Goal: Navigation & Orientation: Find specific page/section

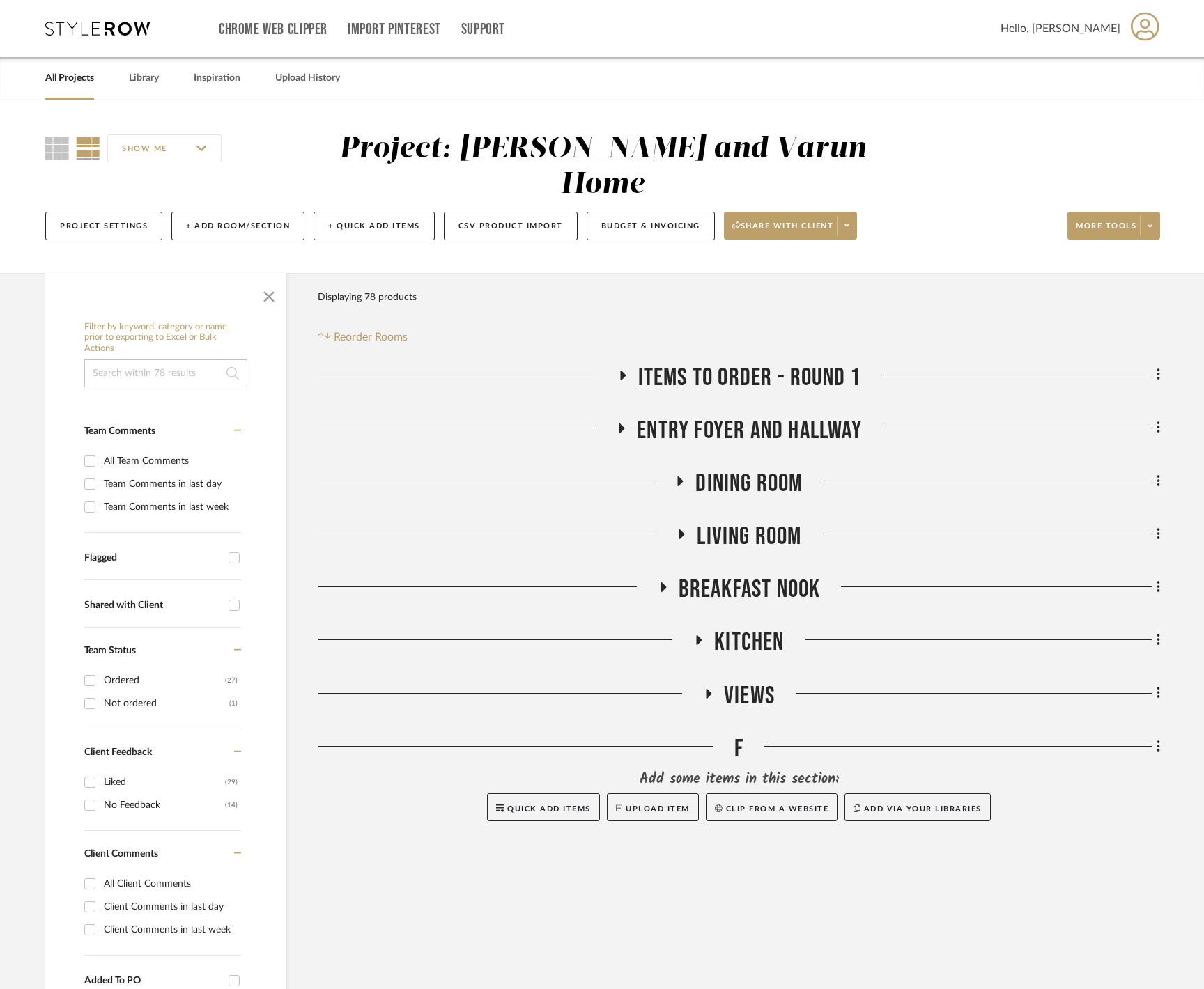
click at [82, 87] on link "All Projects" at bounding box center [70, 78] width 49 height 19
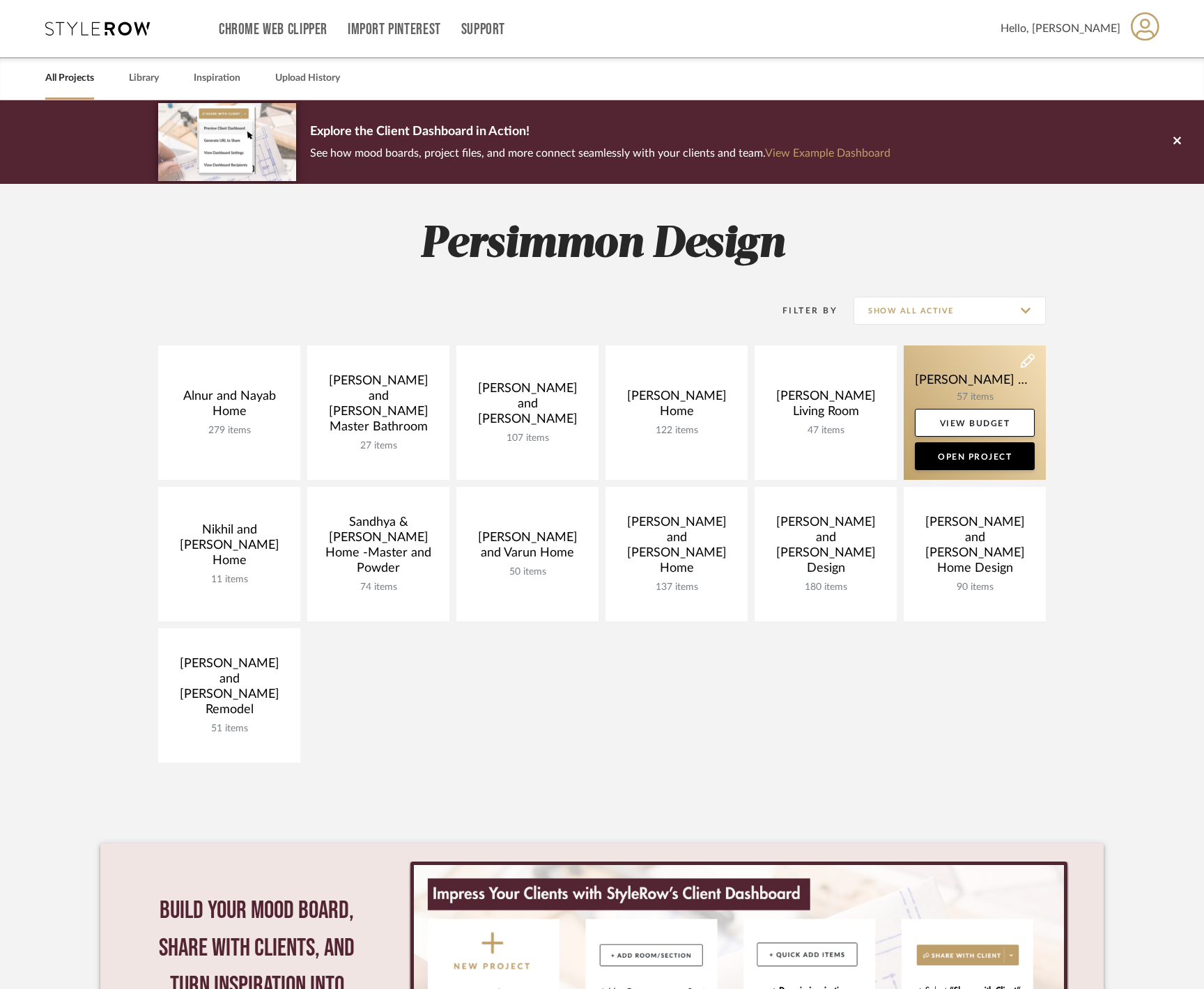
click at [974, 380] on link at bounding box center [974, 412] width 142 height 134
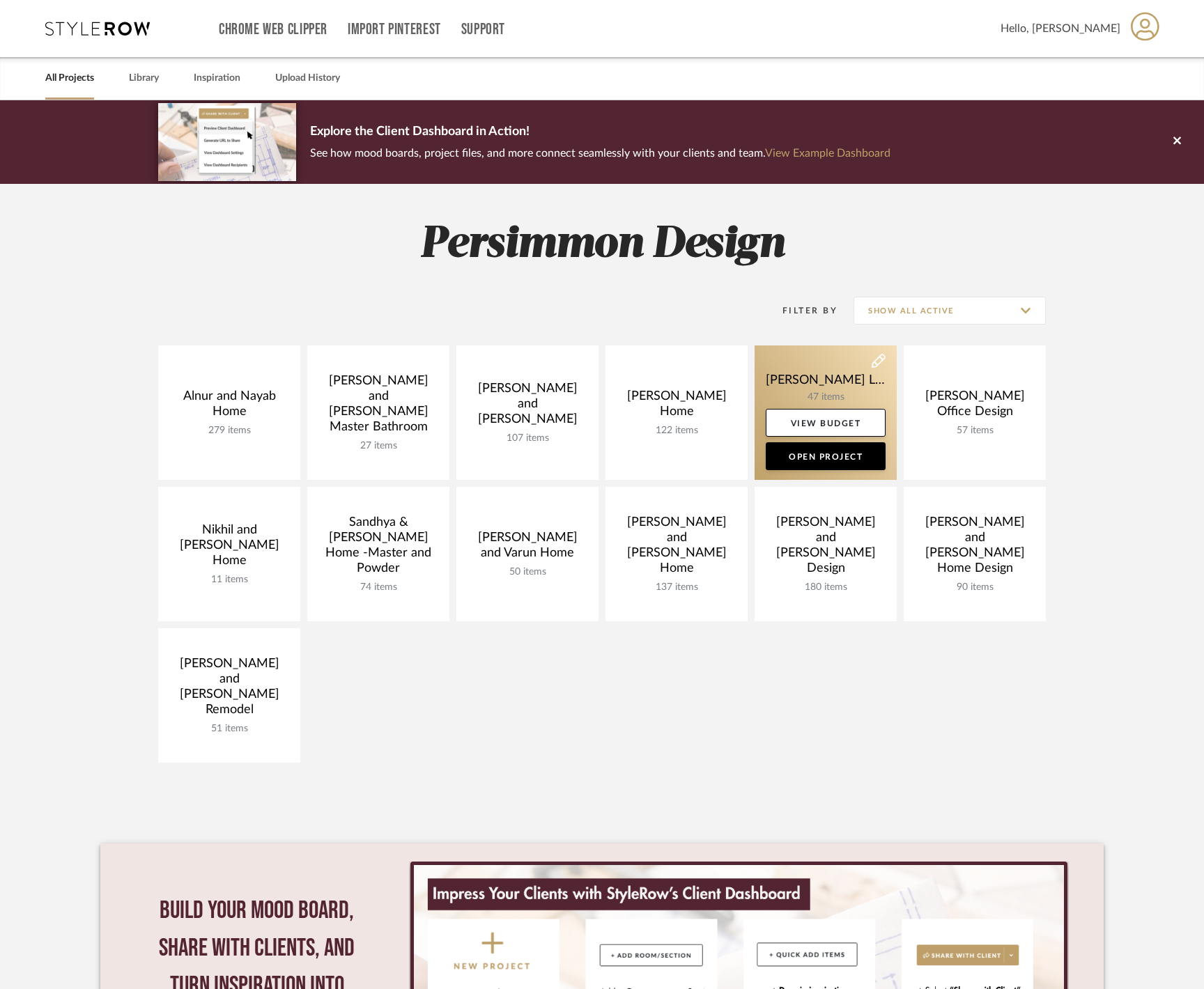
click at [825, 387] on link at bounding box center [826, 412] width 142 height 134
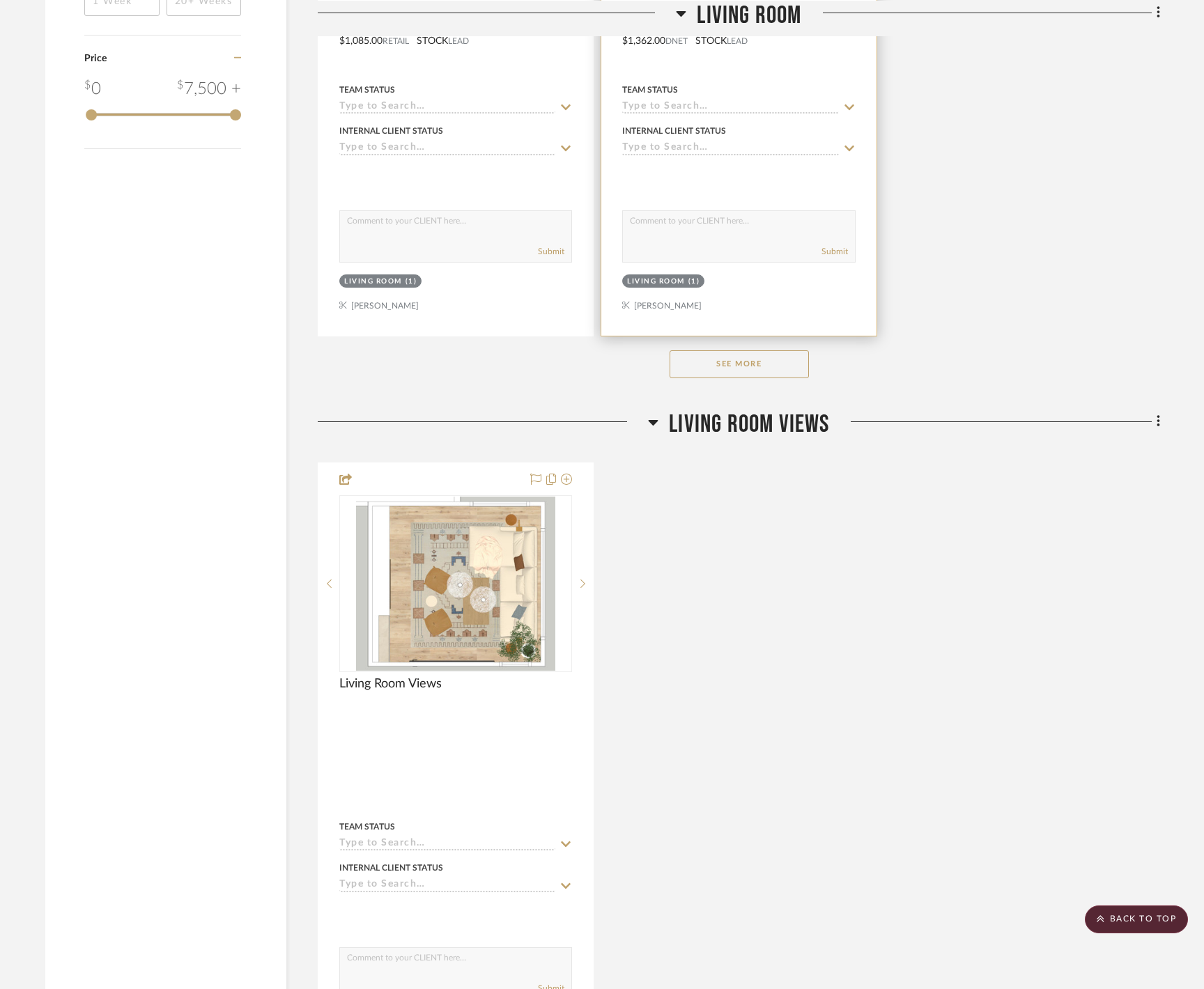
scroll to position [1907, 0]
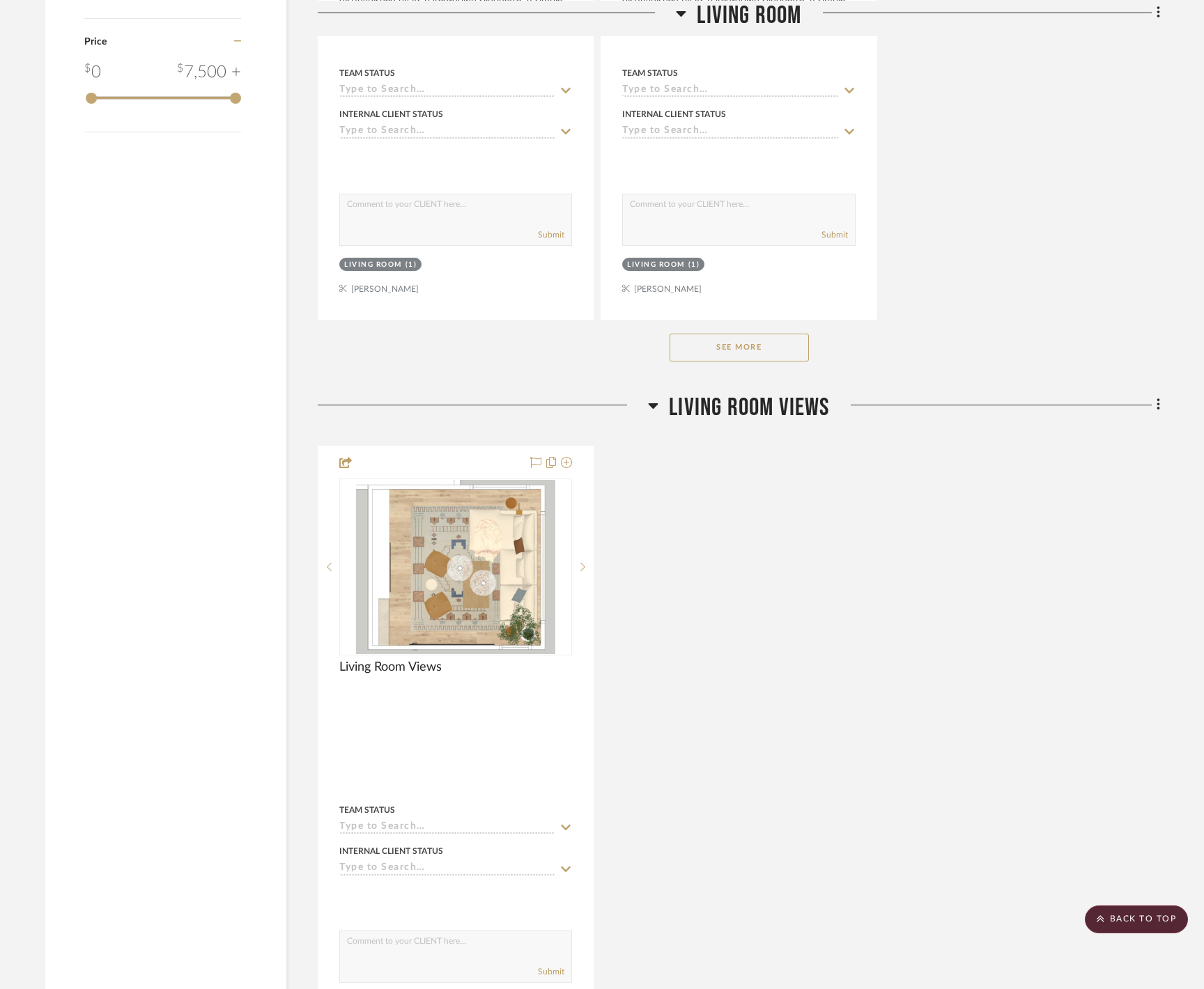
click at [736, 361] on button "See More" at bounding box center [740, 347] width 140 height 28
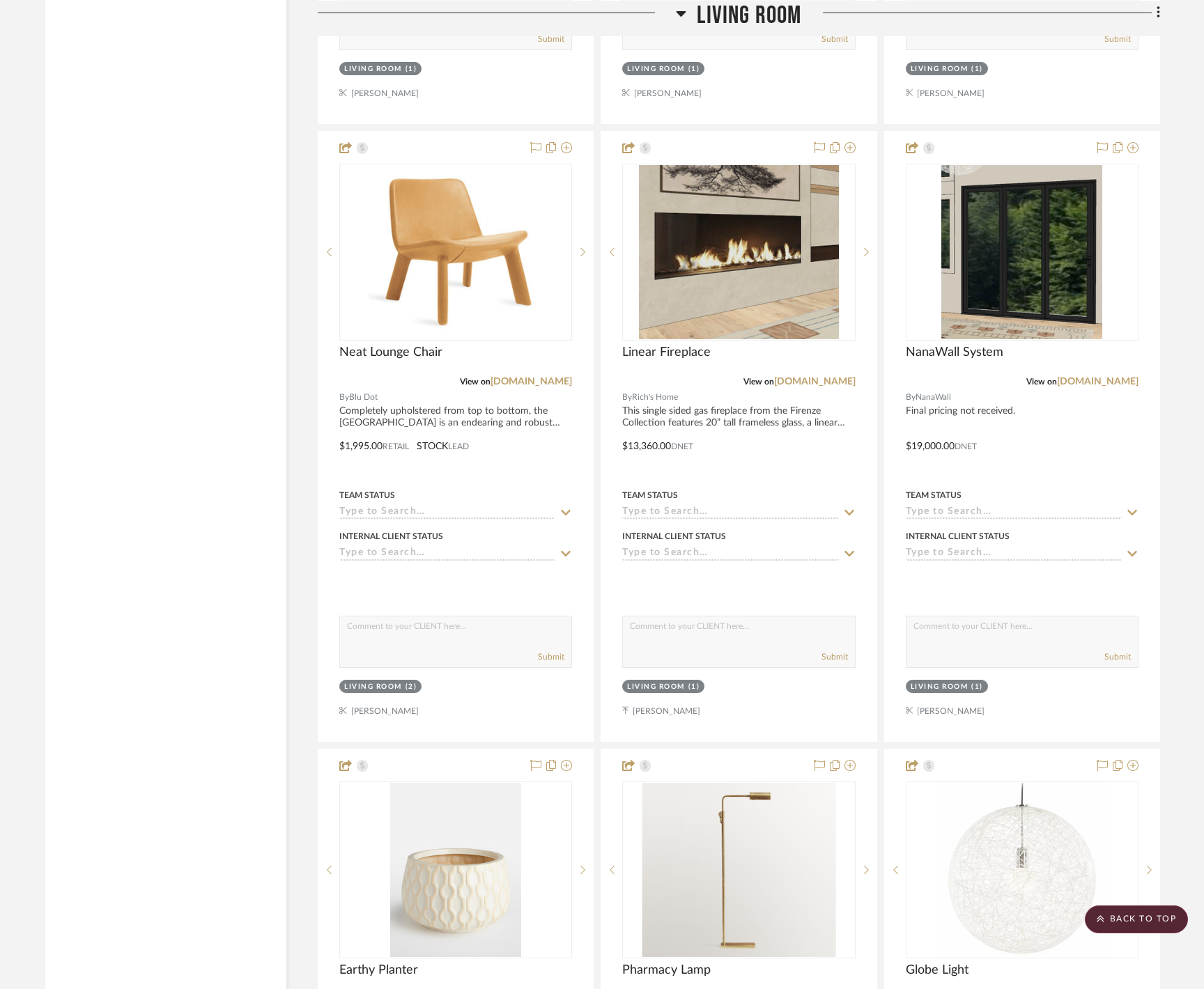
scroll to position [3952, 0]
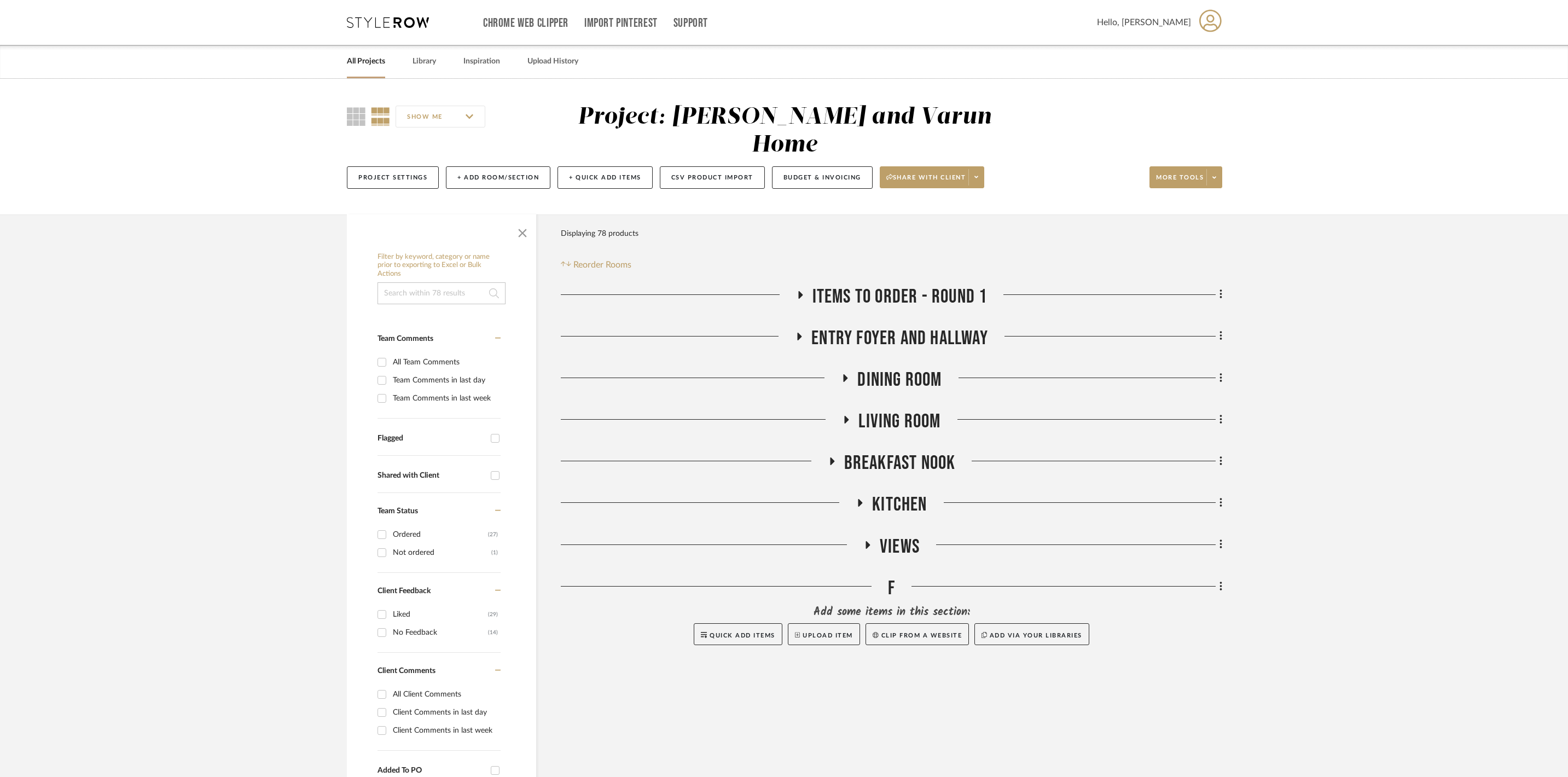
click at [378, 60] on link "All Projects" at bounding box center [366, 61] width 39 height 15
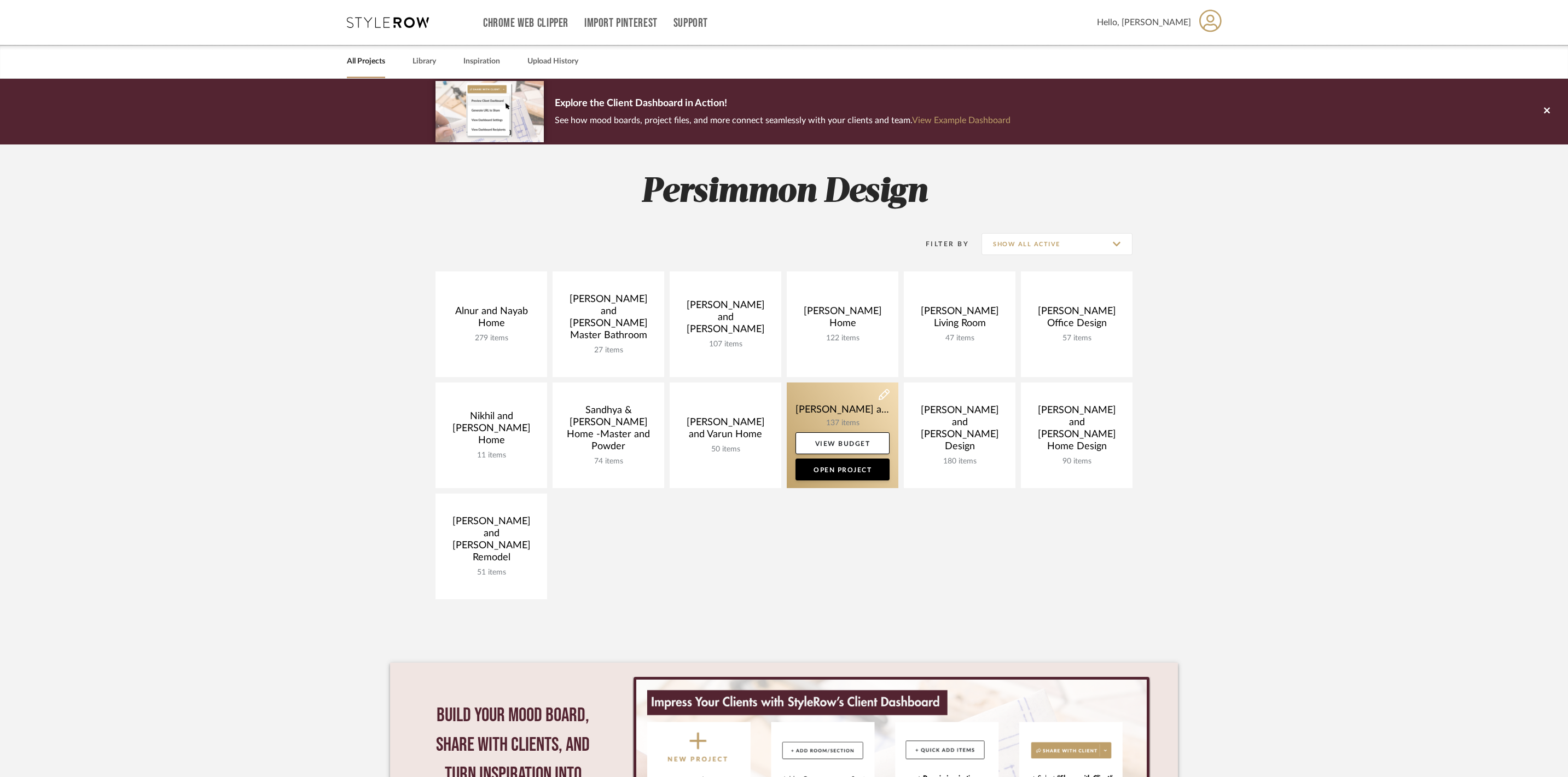
click at [835, 407] on link at bounding box center [842, 436] width 112 height 105
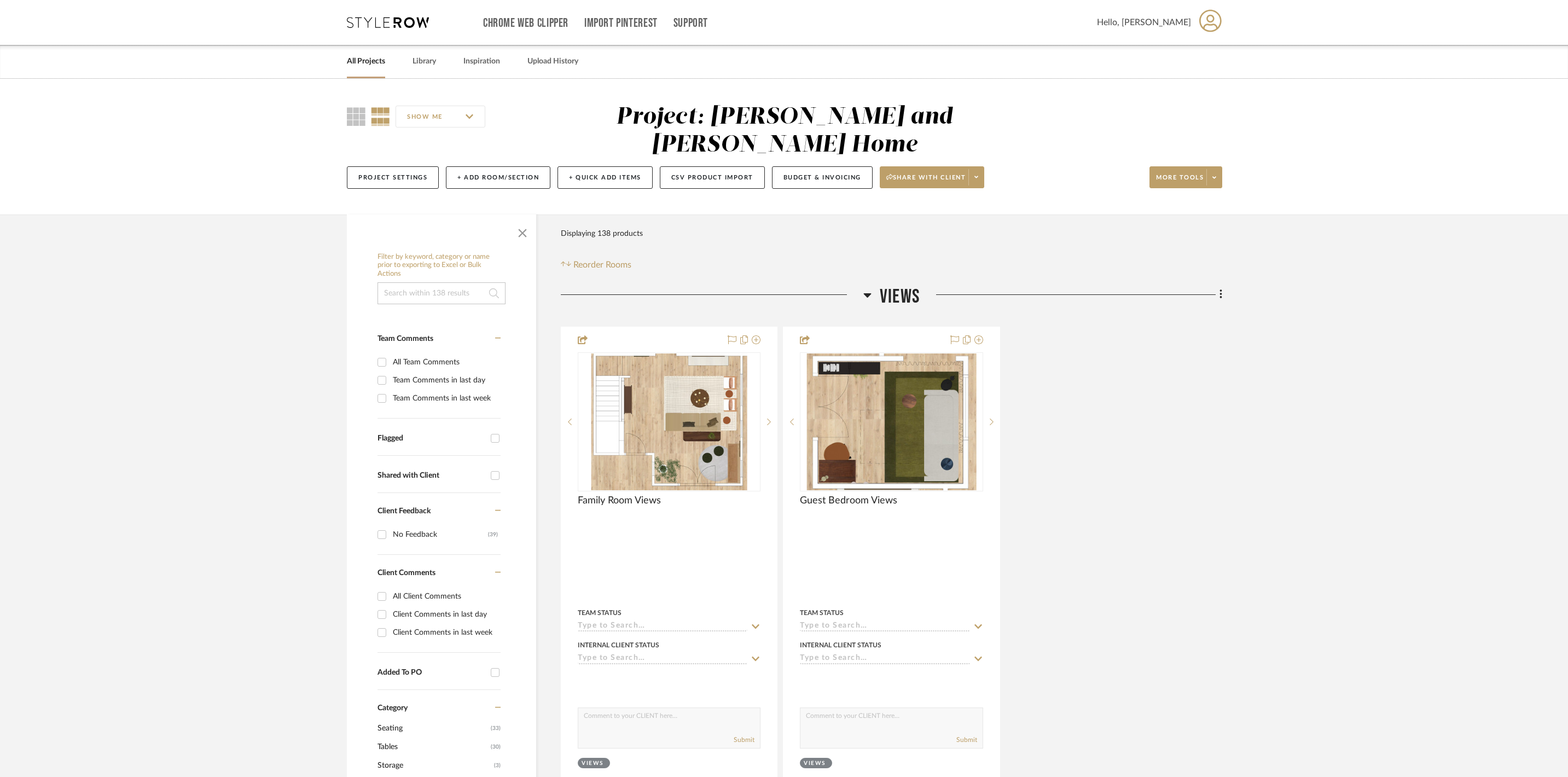
click at [870, 294] on icon at bounding box center [867, 296] width 8 height 4
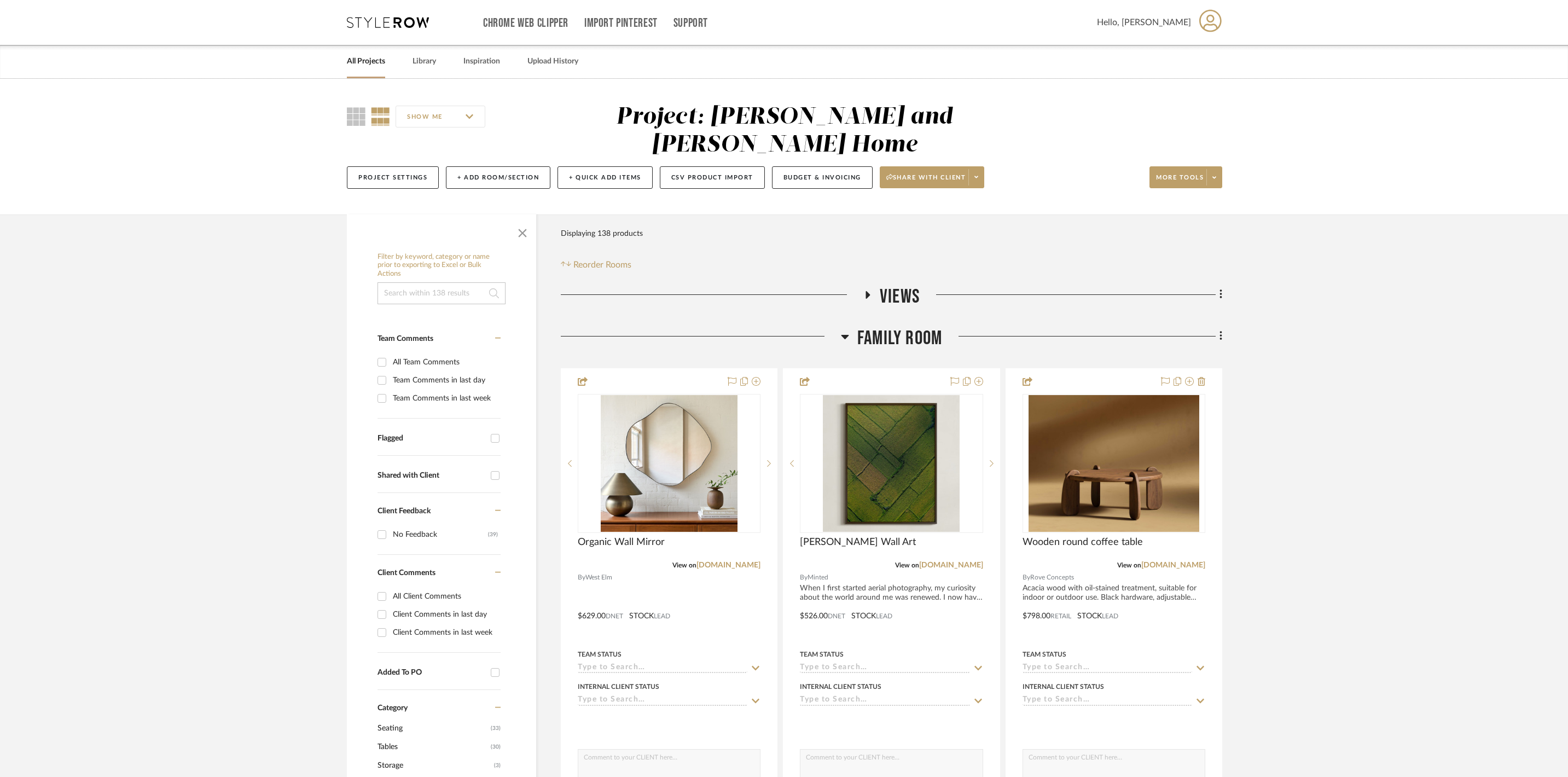
click at [843, 334] on icon at bounding box center [845, 337] width 8 height 13
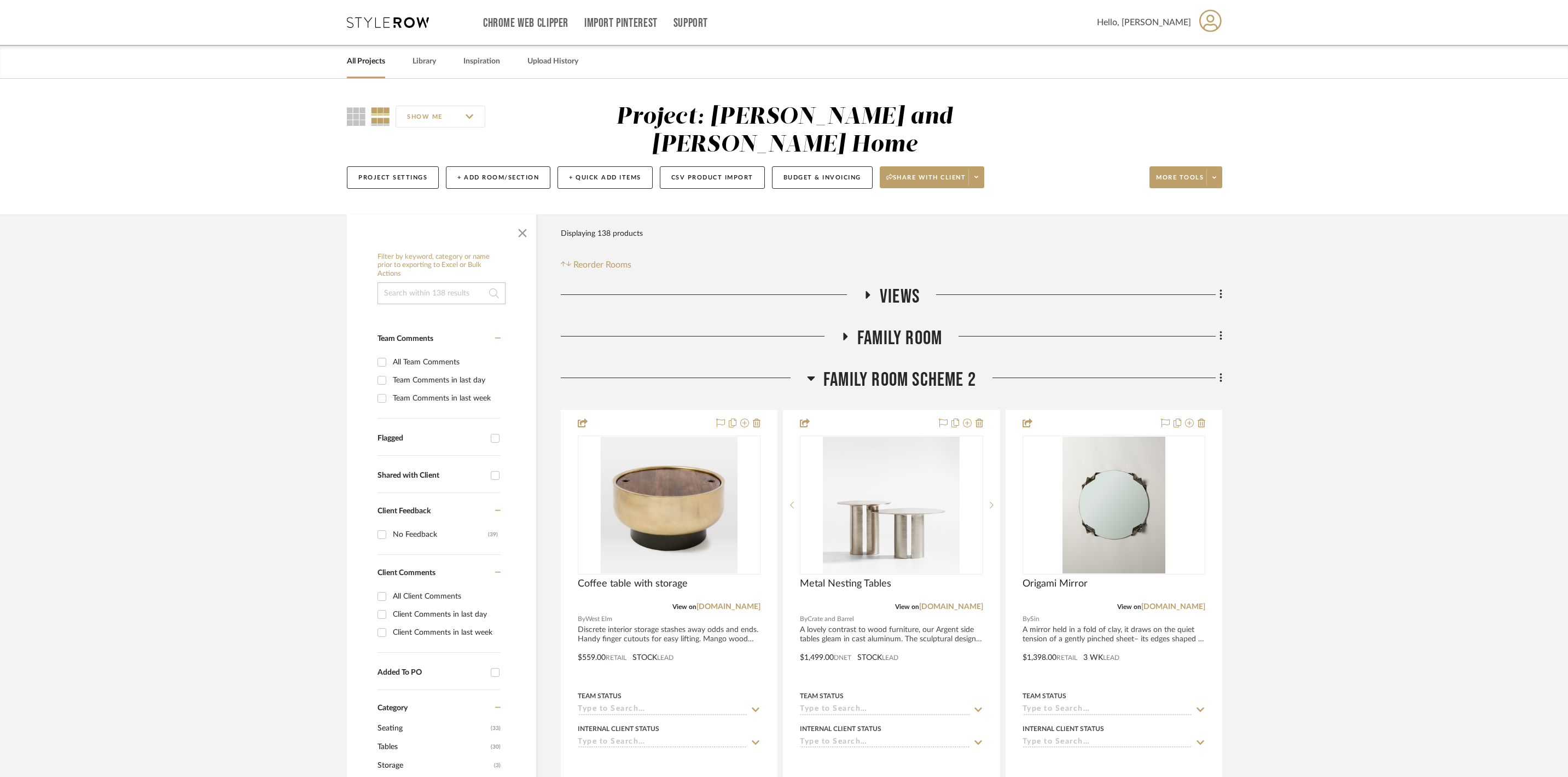
click at [810, 377] on icon at bounding box center [811, 378] width 8 height 13
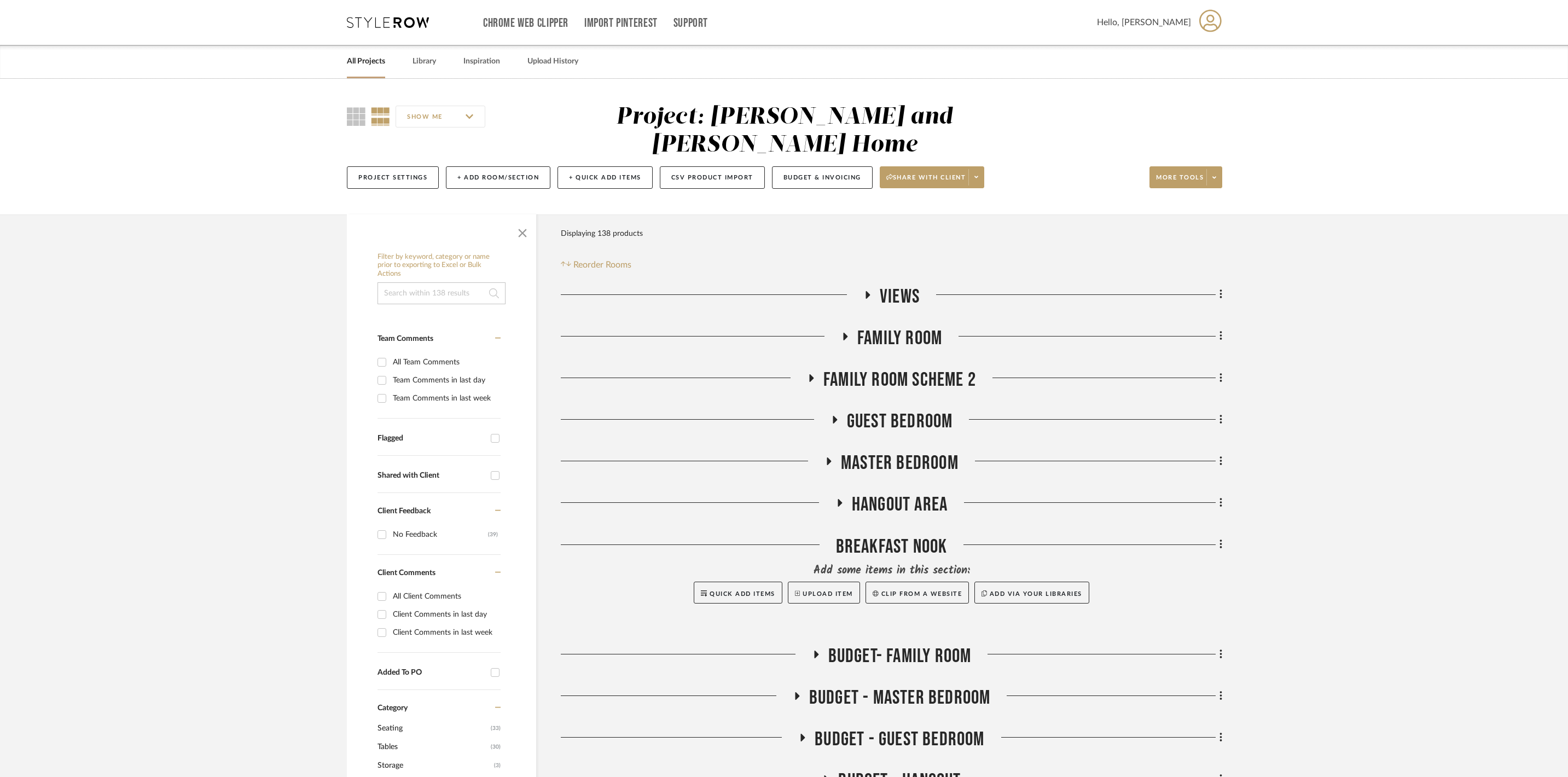
click at [835, 416] on icon at bounding box center [835, 419] width 4 height 8
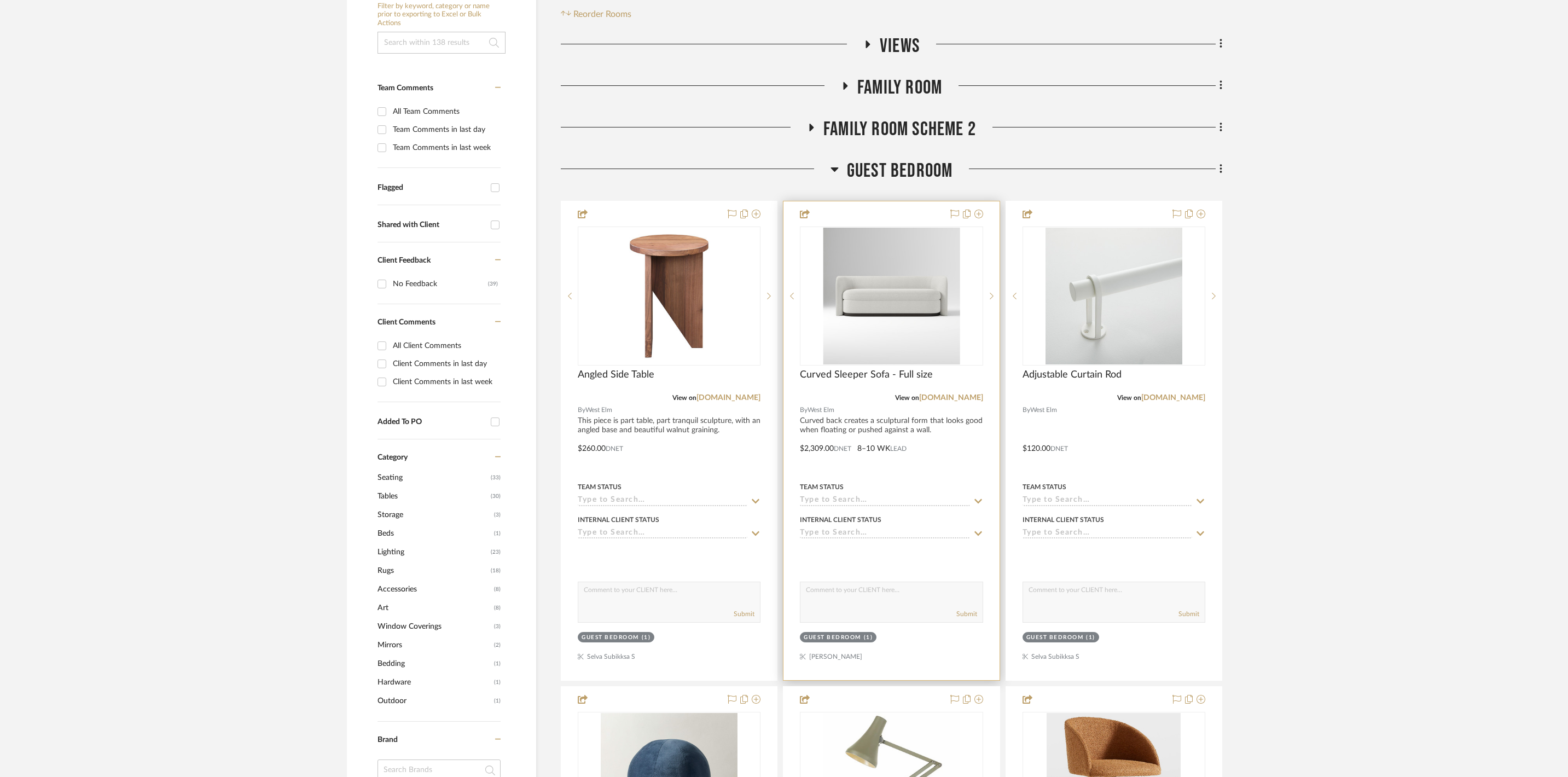
scroll to position [253, 0]
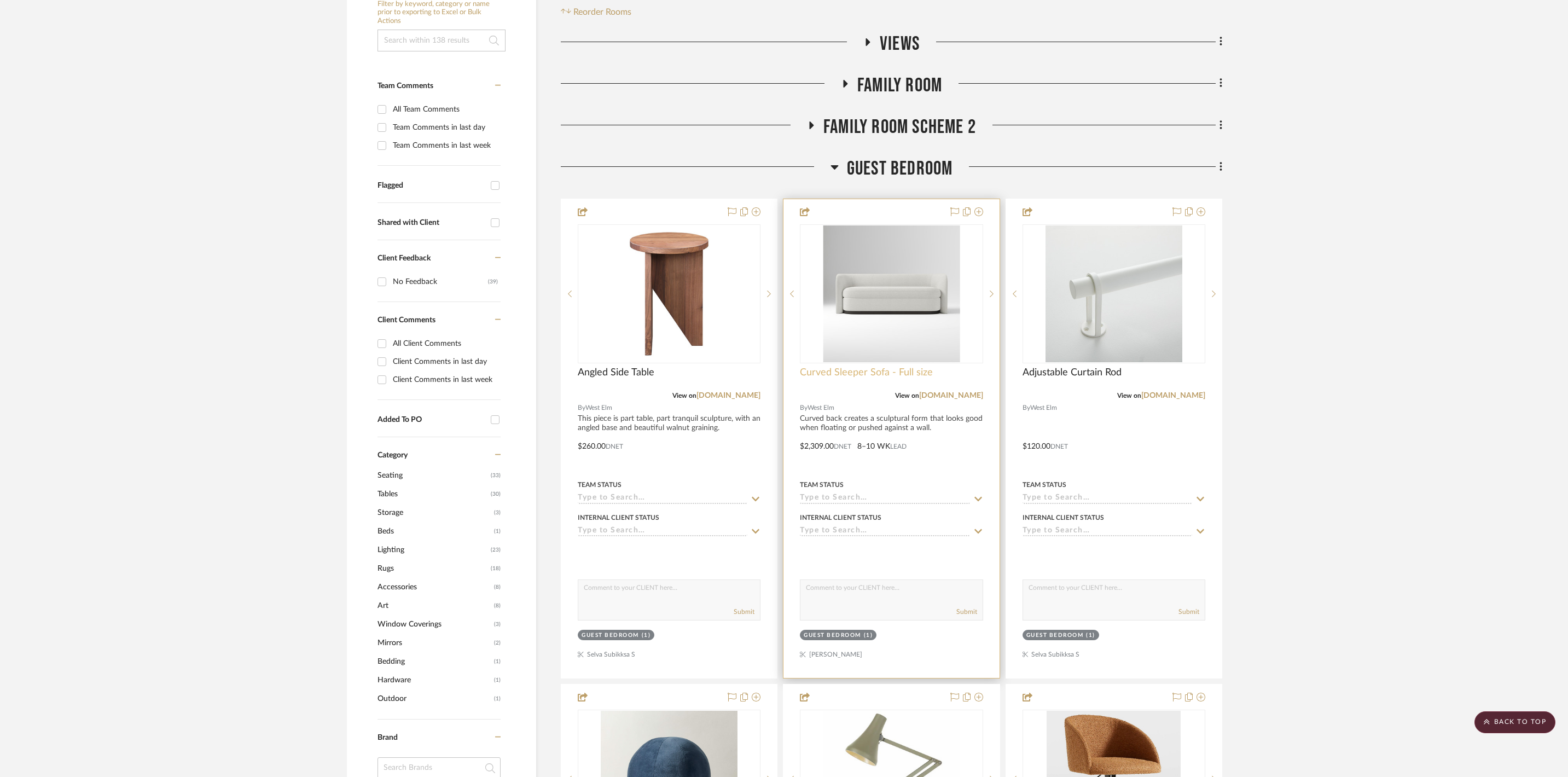
click at [864, 367] on span "Curved Sleeper Sofa - Full size" at bounding box center [866, 372] width 133 height 12
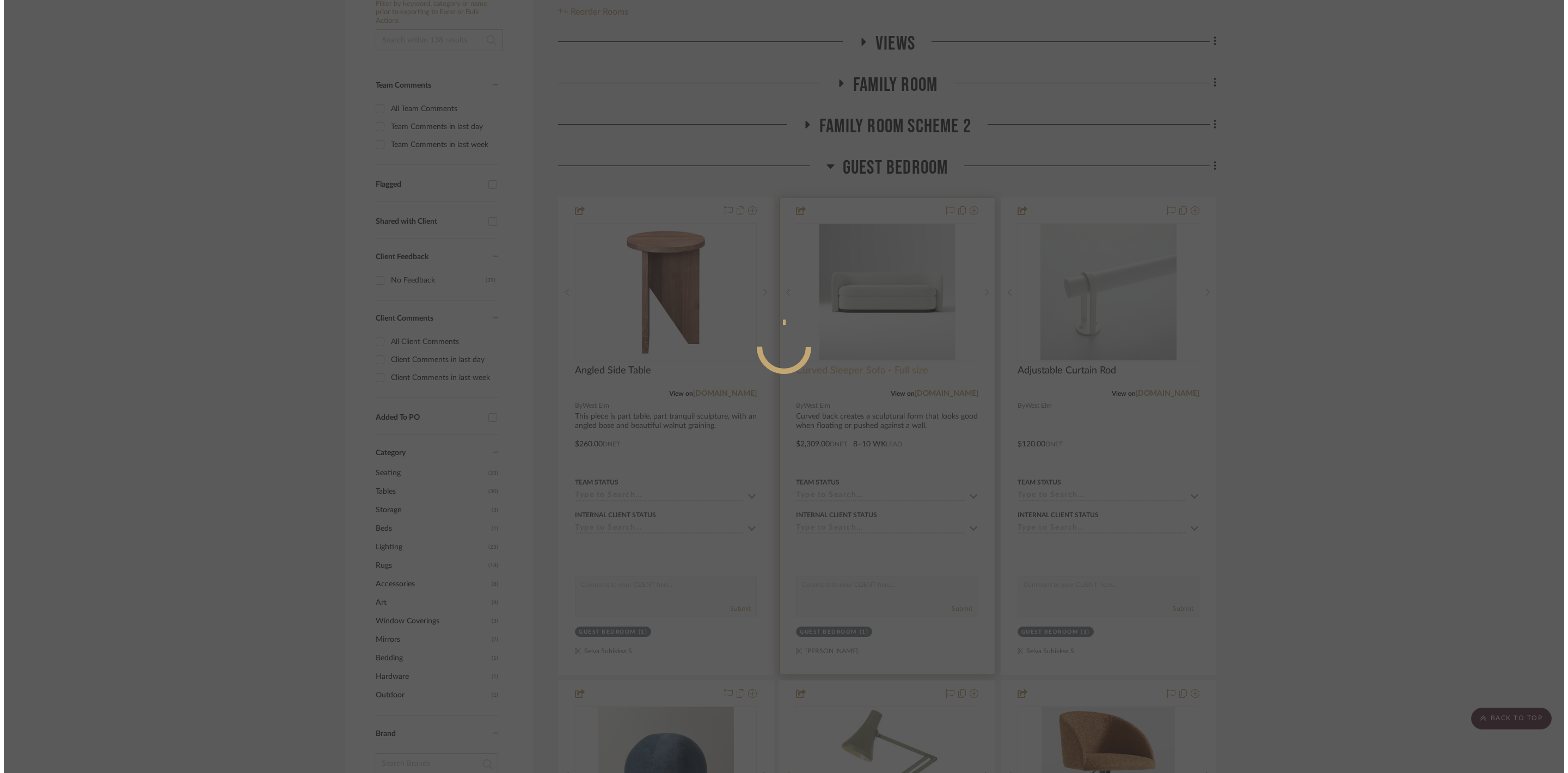
scroll to position [0, 0]
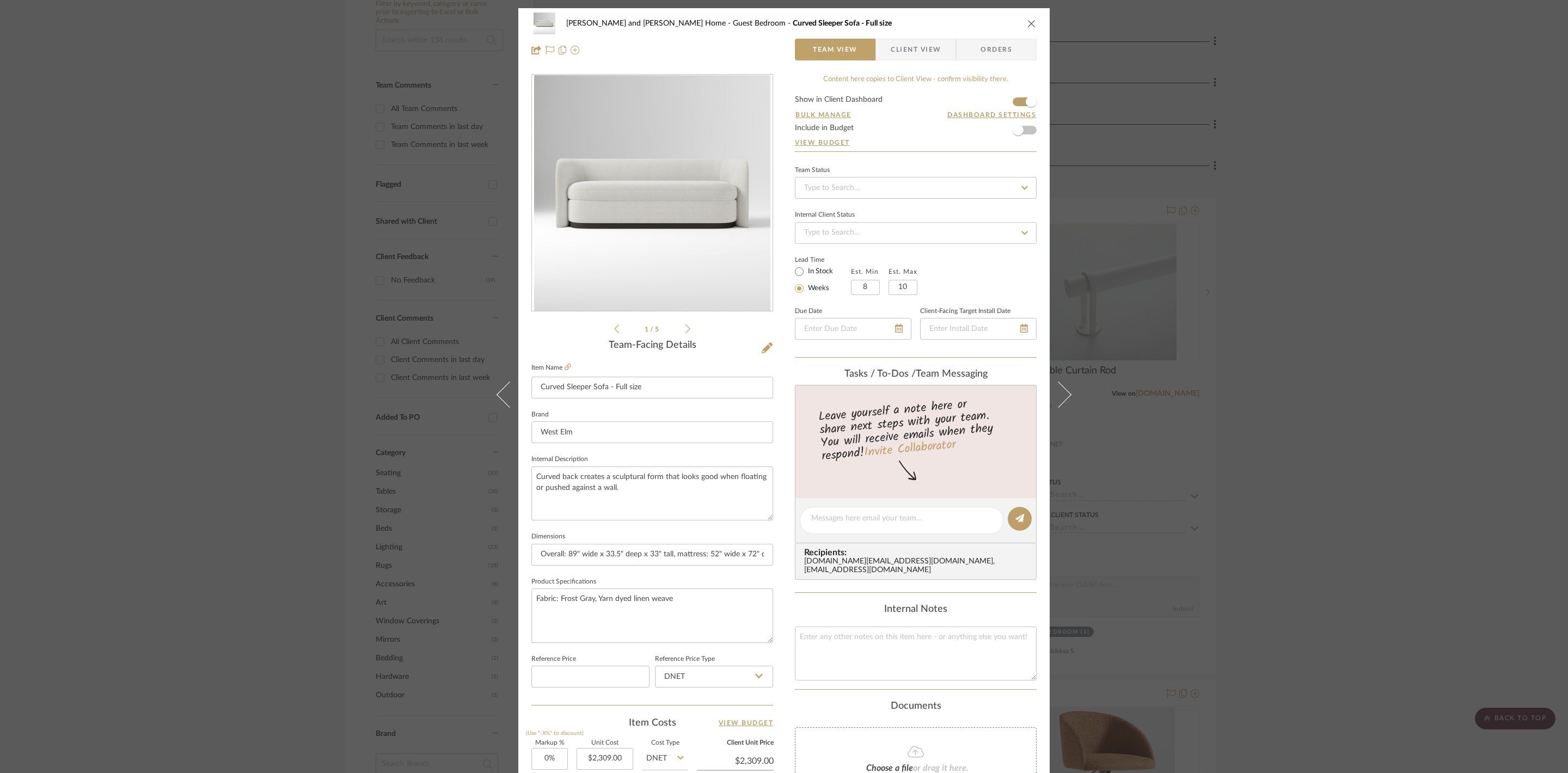
click at [1028, 25] on icon "close" at bounding box center [1032, 23] width 8 height 8
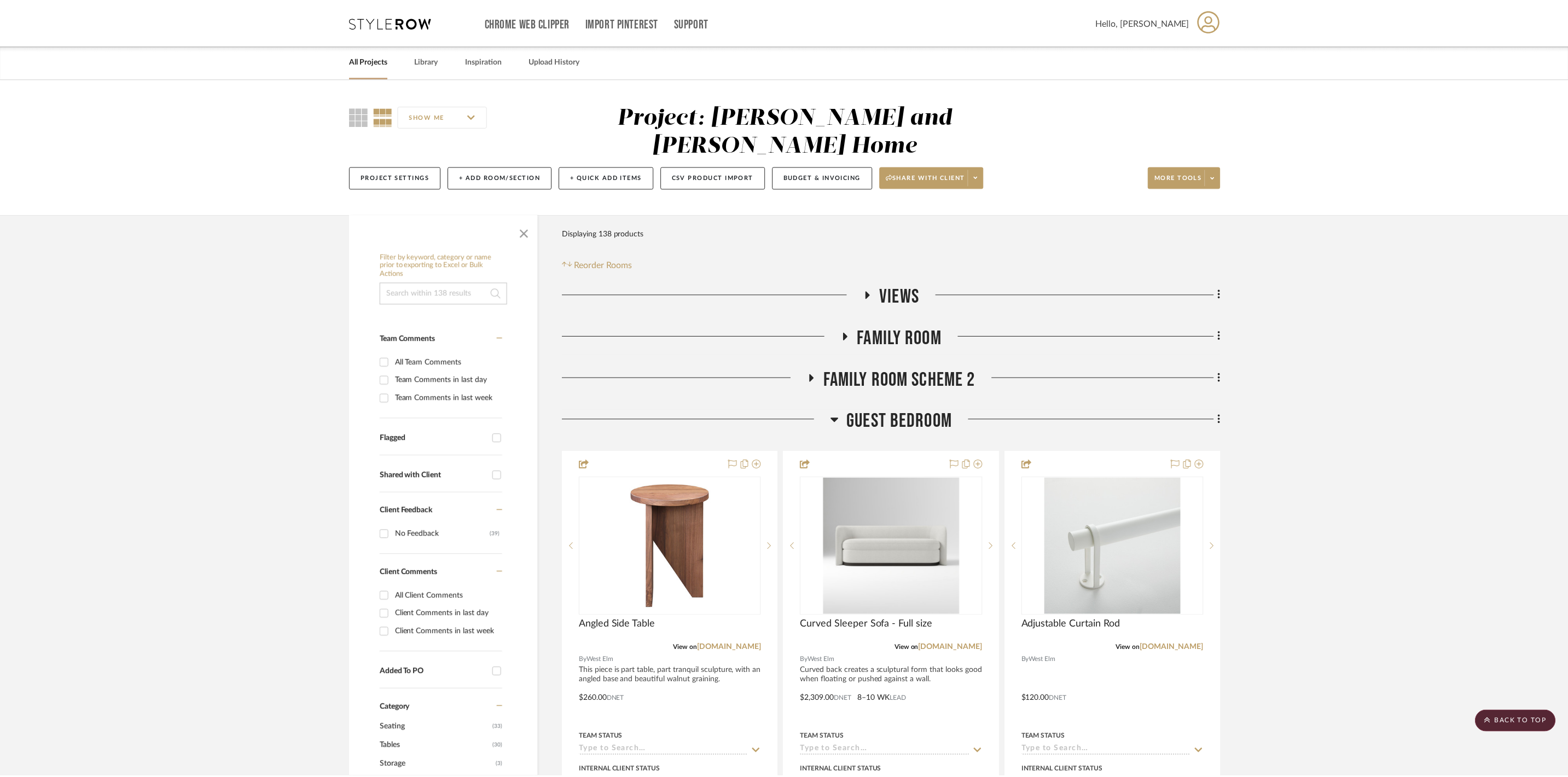
scroll to position [253, 0]
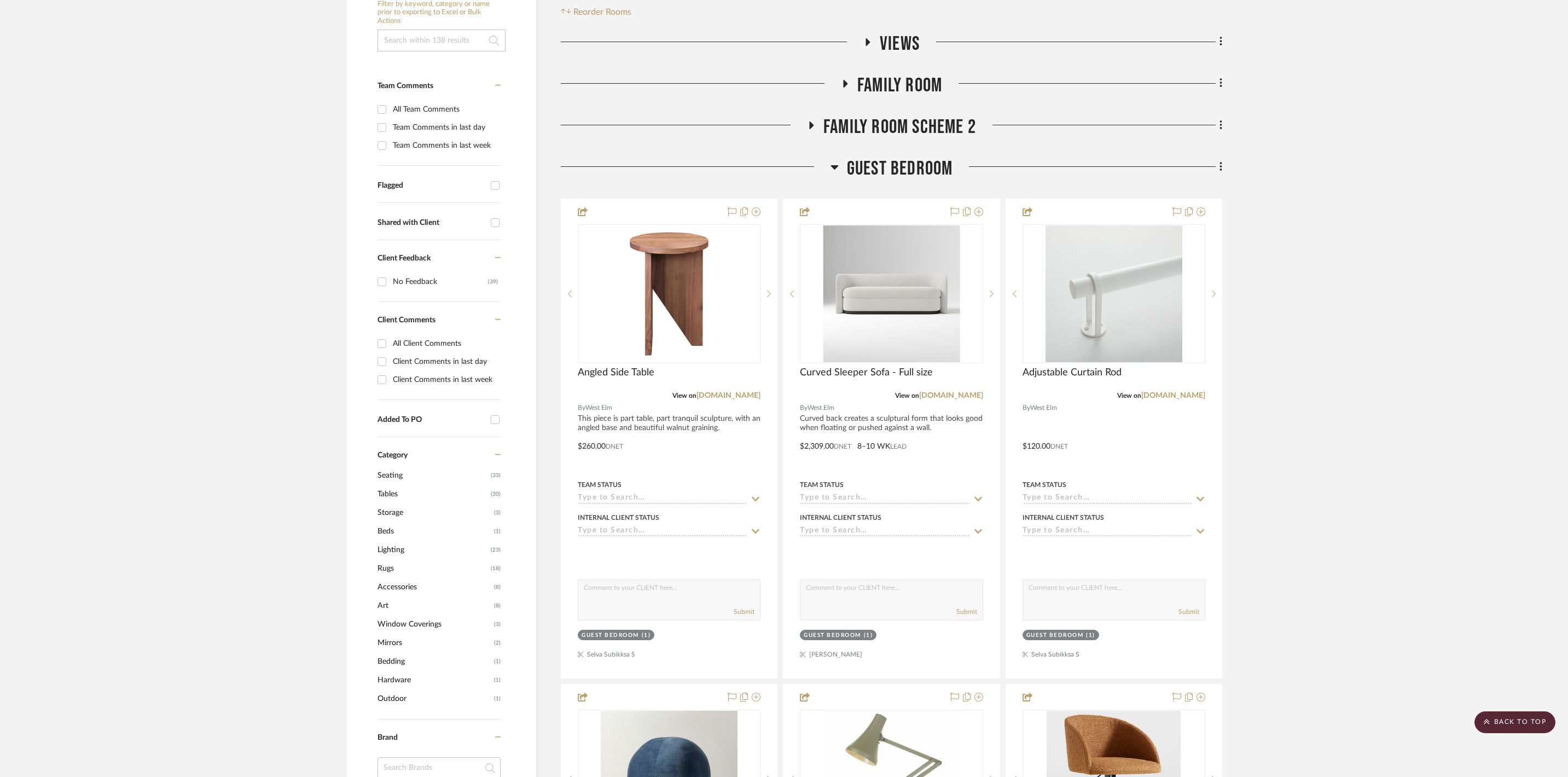
click at [836, 163] on icon at bounding box center [835, 166] width 8 height 13
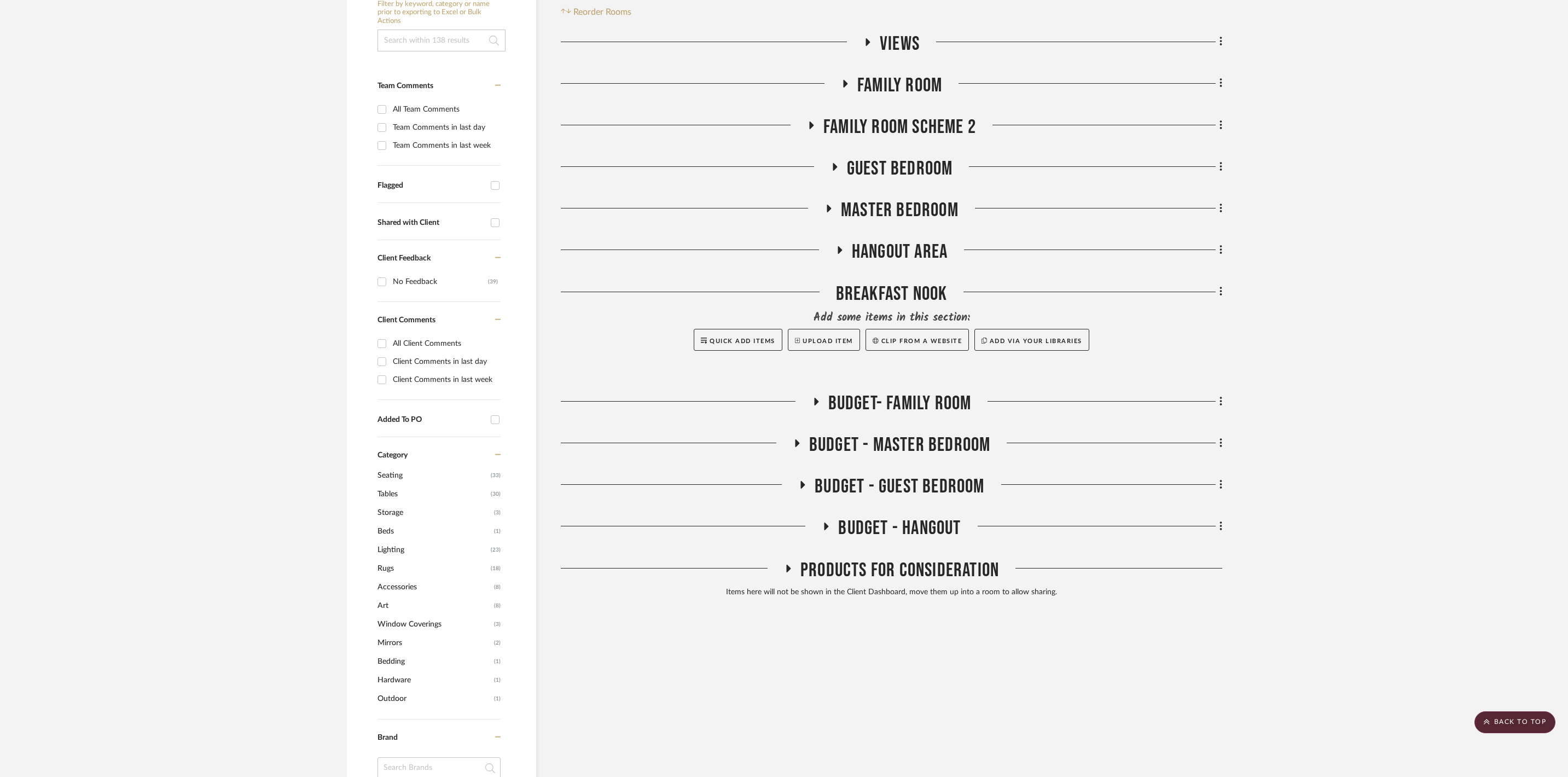
click at [831, 204] on icon at bounding box center [829, 209] width 13 height 8
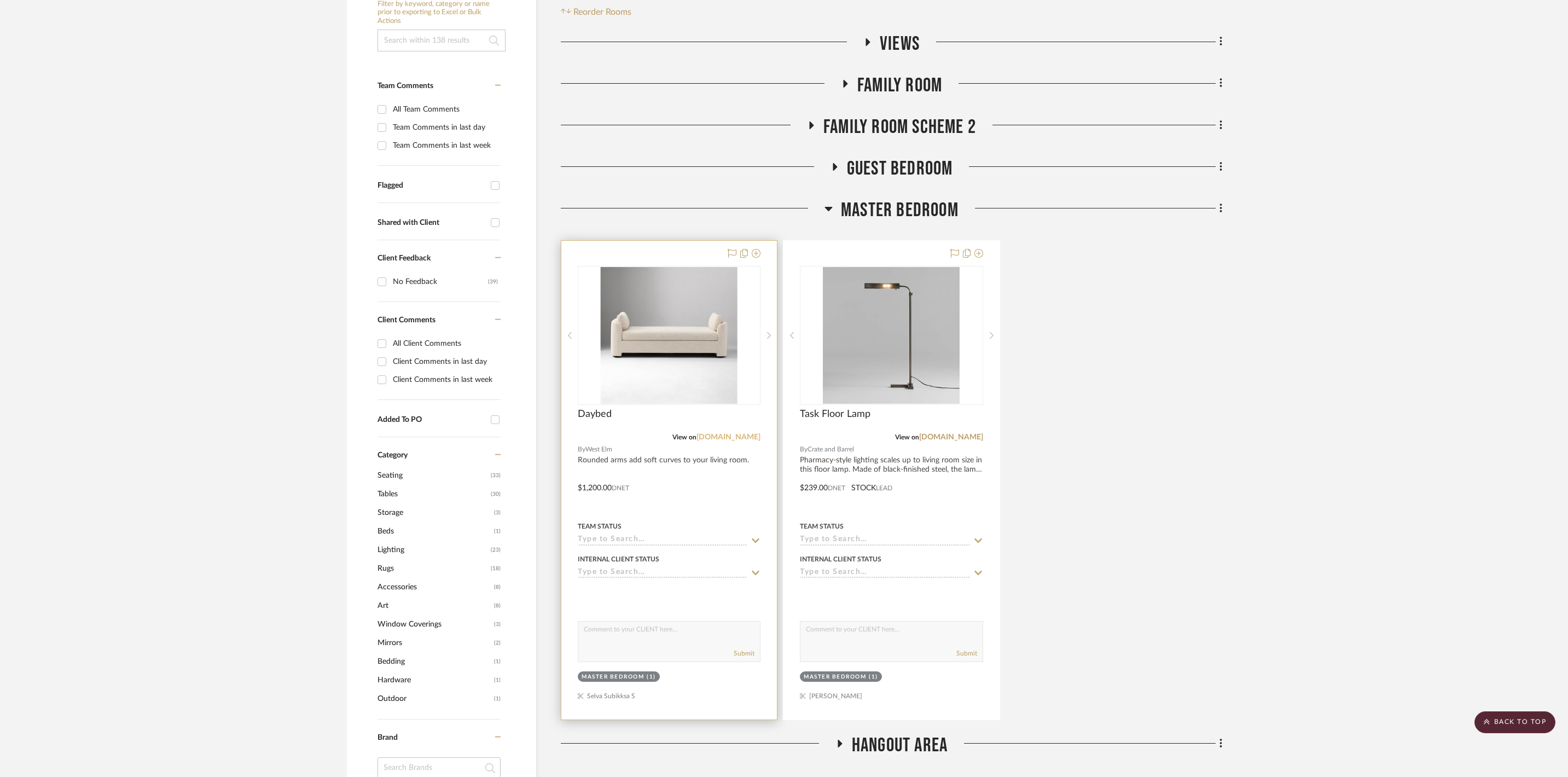
click at [716, 440] on link "[DOMAIN_NAME]" at bounding box center [728, 437] width 64 height 8
click at [595, 416] on div "Daybed" at bounding box center [669, 420] width 183 height 24
click at [625, 432] on div "View on westelm.com" at bounding box center [669, 437] width 183 height 10
click at [616, 465] on div at bounding box center [668, 481] width 216 height 479
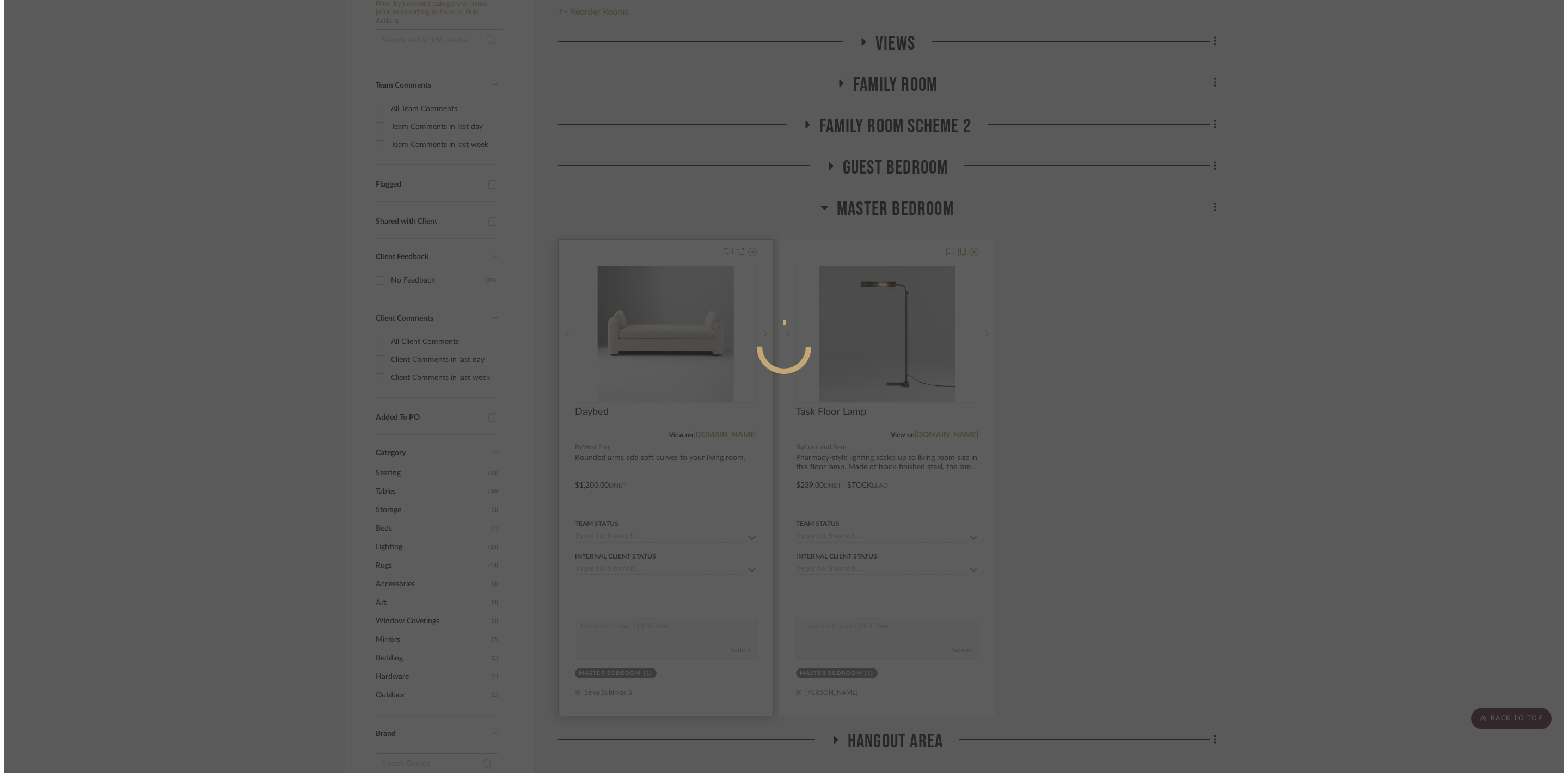
scroll to position [0, 0]
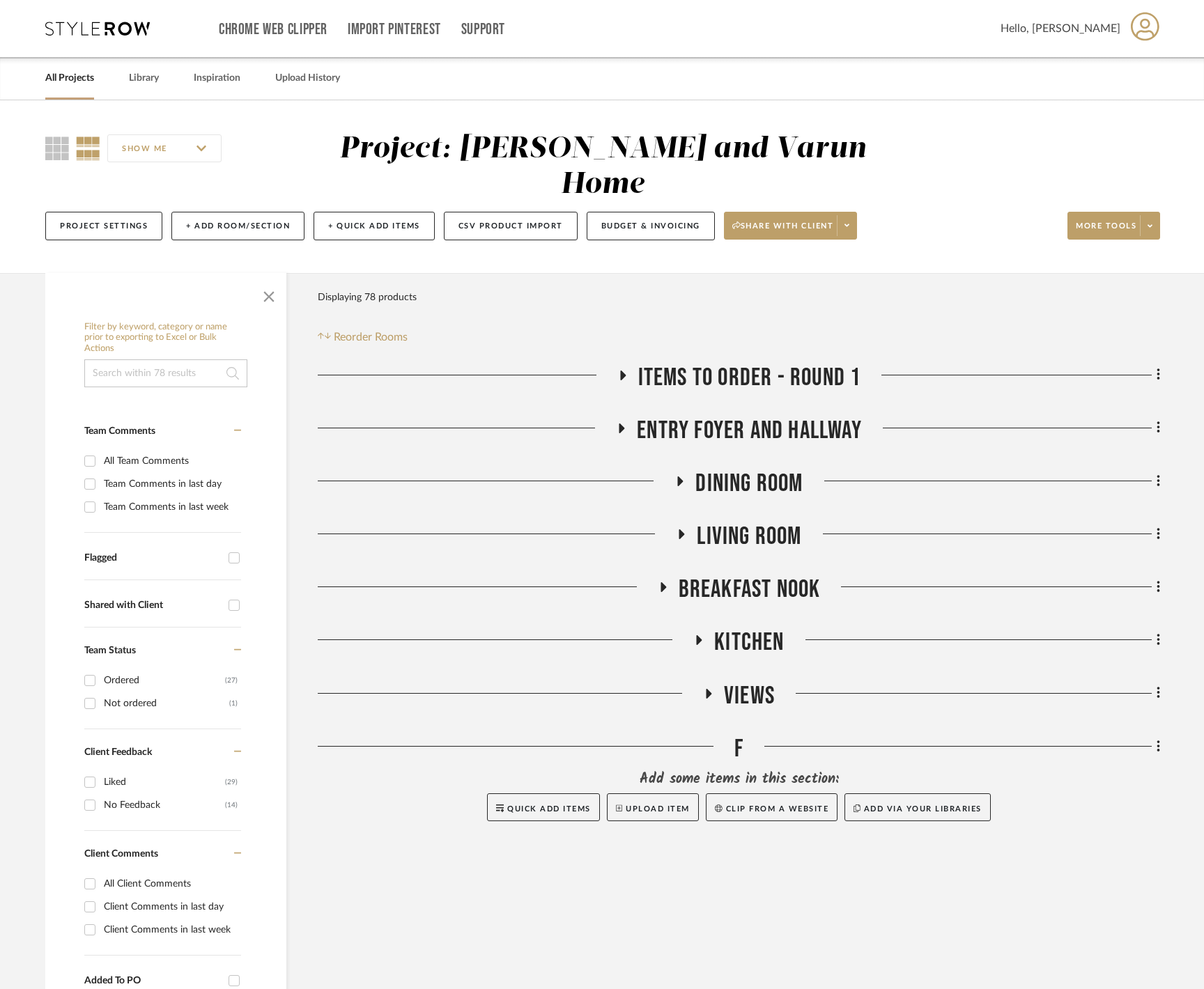
click at [81, 80] on link "All Projects" at bounding box center [70, 78] width 49 height 19
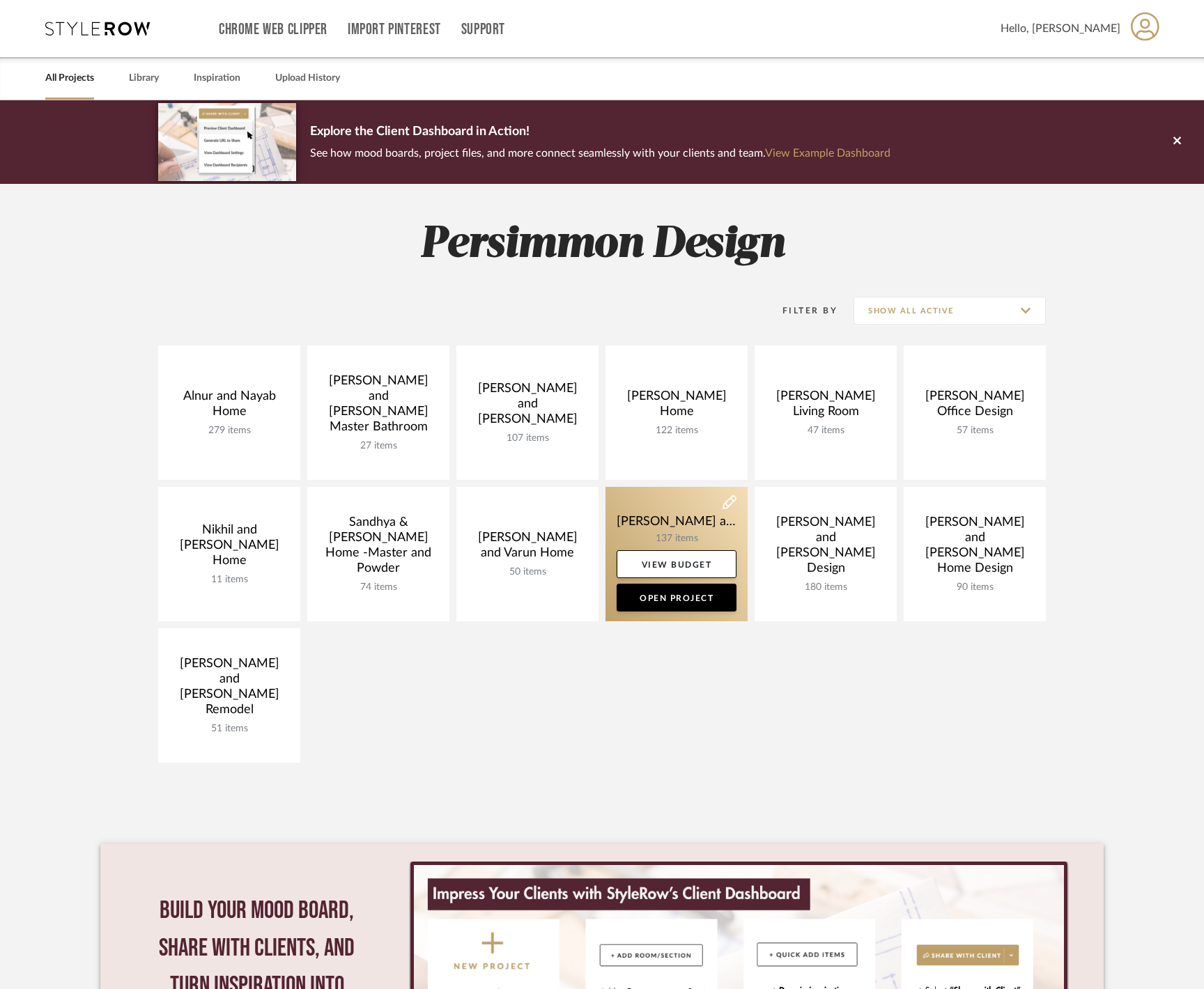
click at [697, 529] on link at bounding box center [676, 554] width 142 height 134
